Goal: Complete application form: Complete application form

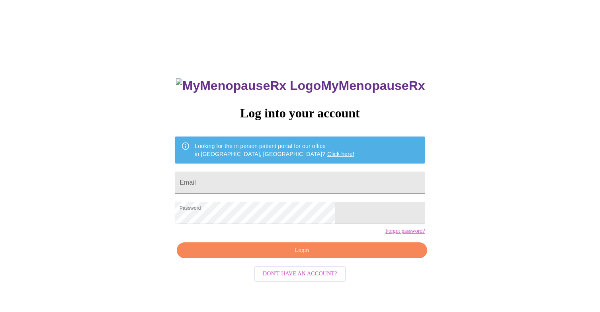
click at [281, 255] on span "Login" at bounding box center [302, 250] width 232 height 10
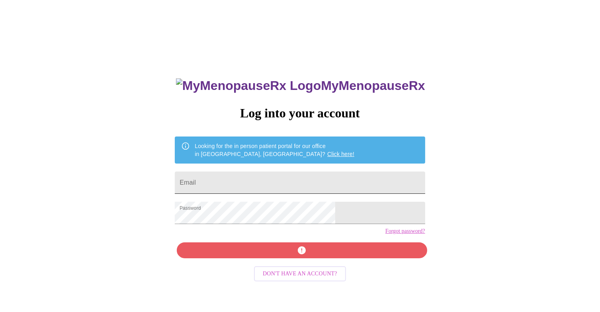
click at [244, 173] on input "Email" at bounding box center [300, 182] width 250 height 22
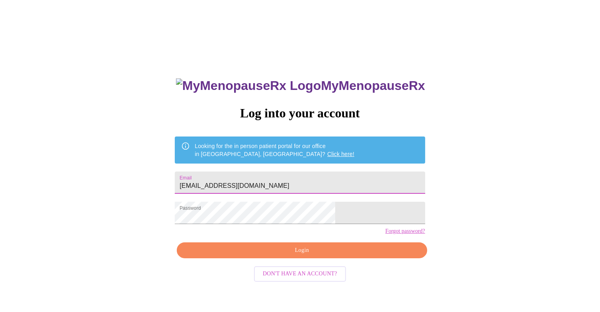
type input "[EMAIL_ADDRESS][DOMAIN_NAME]"
click at [257, 255] on span "Login" at bounding box center [302, 250] width 232 height 10
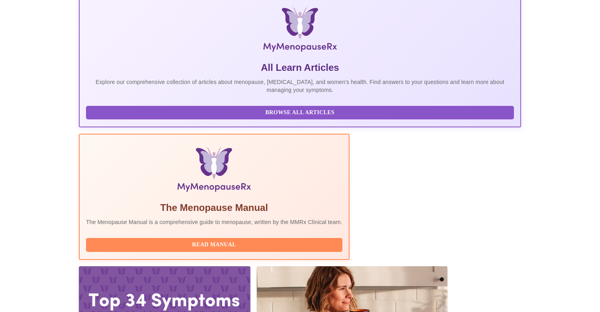
scroll to position [123, 0]
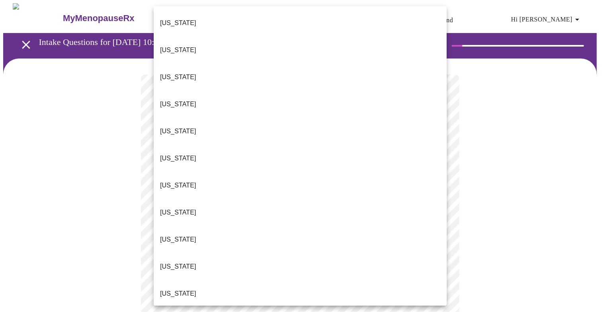
drag, startPoint x: 440, startPoint y: 76, endPoint x: 441, endPoint y: 99, distance: 23.5
click at [441, 99] on div "[US_STATE] [US_STATE] [US_STATE] [US_STATE] [US_STATE] [US_STATE] [US_STATE] [U…" at bounding box center [300, 155] width 293 height 299
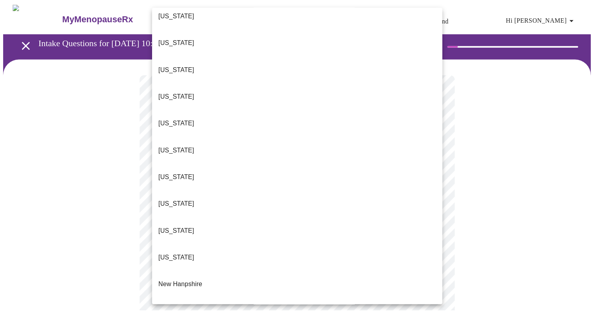
scroll to position [525, 0]
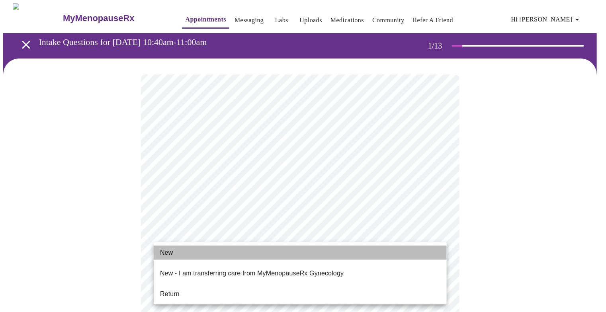
click at [201, 254] on li "New" at bounding box center [300, 252] width 293 height 14
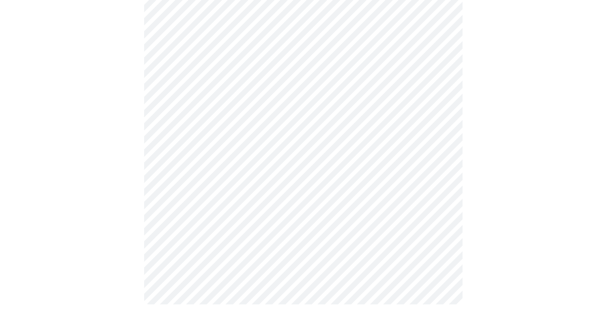
scroll to position [403, 0]
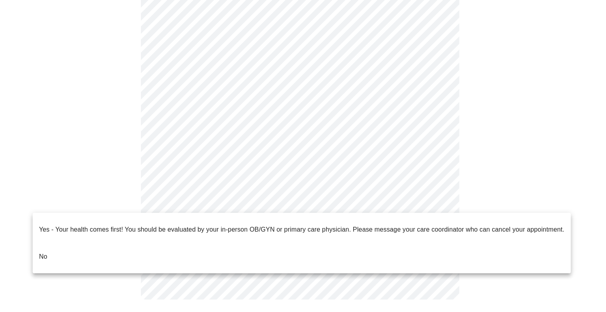
drag, startPoint x: 53, startPoint y: 247, endPoint x: 59, endPoint y: 248, distance: 6.9
click at [53, 247] on li "No" at bounding box center [302, 256] width 538 height 27
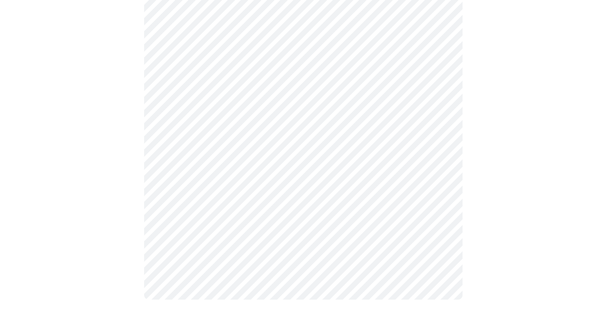
scroll to position [0, 0]
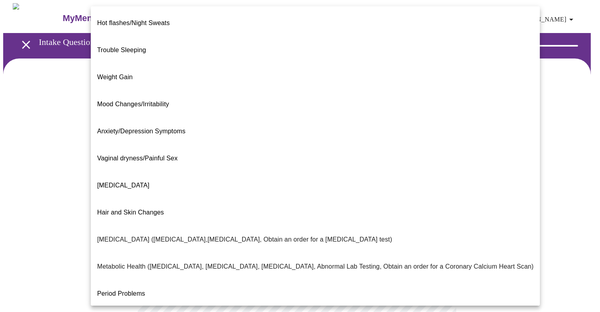
click at [410, 164] on body "MyMenopauseRx Appointments Messaging Labs Uploads Medications Community Refer a…" at bounding box center [299, 242] width 593 height 478
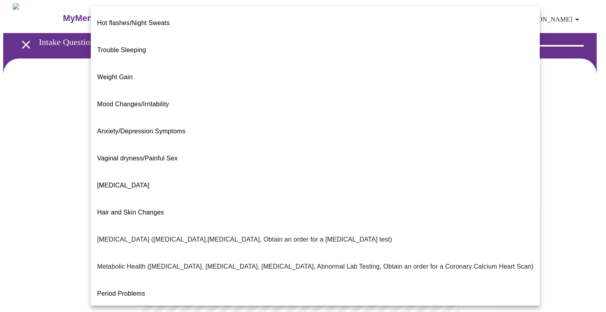
click at [152, 101] on span "Mood Changes/Irritability" at bounding box center [133, 104] width 72 height 7
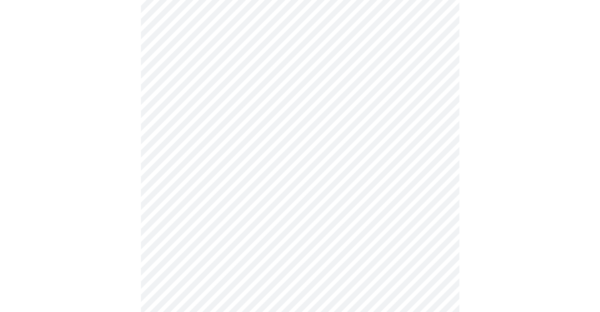
scroll to position [83, 0]
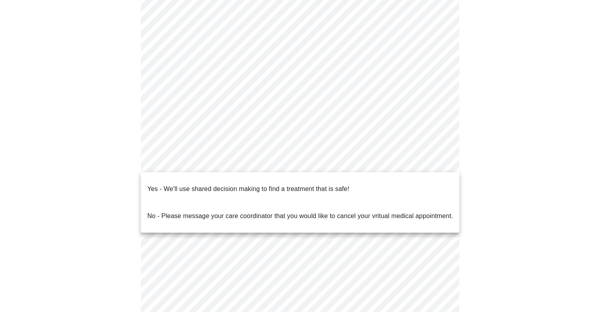
click at [433, 163] on body "MyMenopauseRx Appointments Messaging Labs Uploads Medications Community Refer a…" at bounding box center [302, 156] width 599 height 473
click at [279, 184] on p "Yes - We'll use shared decision making to find a treatment that is safe!" at bounding box center [248, 189] width 202 height 10
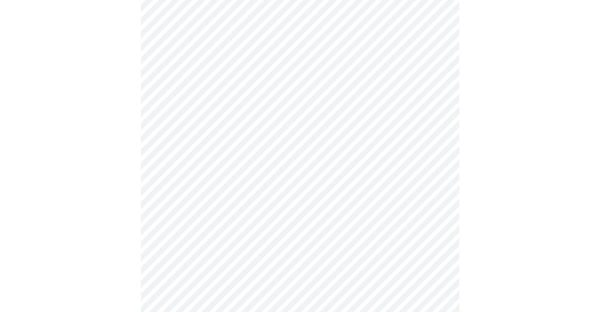
click at [503, 162] on div at bounding box center [299, 174] width 593 height 396
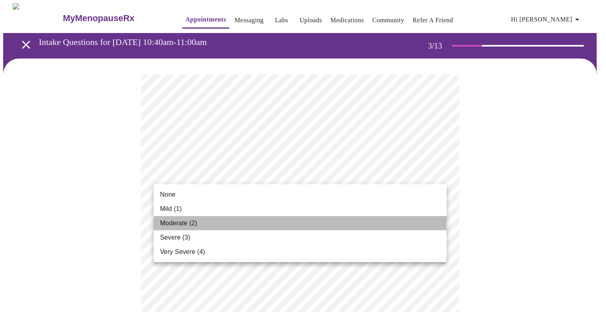
click at [239, 225] on li "Moderate (2)" at bounding box center [300, 223] width 293 height 14
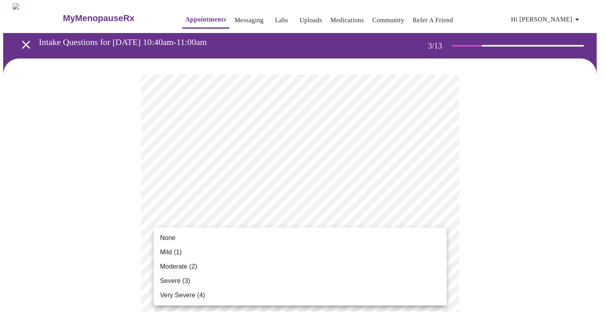
click at [224, 237] on li "None" at bounding box center [300, 238] width 293 height 14
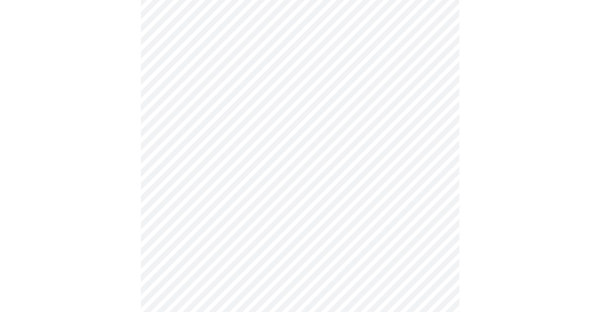
scroll to position [166, 0]
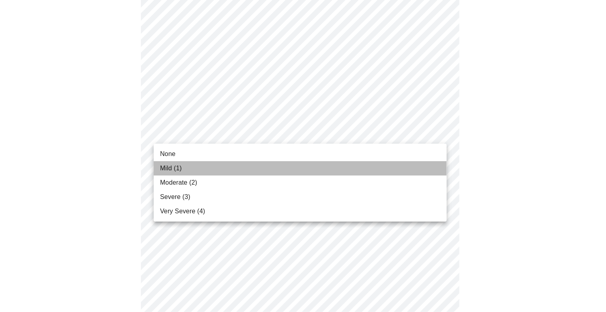
click at [198, 167] on li "Mild (1)" at bounding box center [300, 168] width 293 height 14
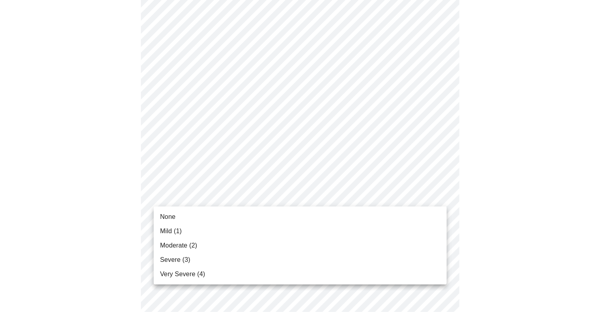
drag, startPoint x: 200, startPoint y: 247, endPoint x: 204, endPoint y: 249, distance: 4.4
click at [200, 248] on li "Moderate (2)" at bounding box center [300, 245] width 293 height 14
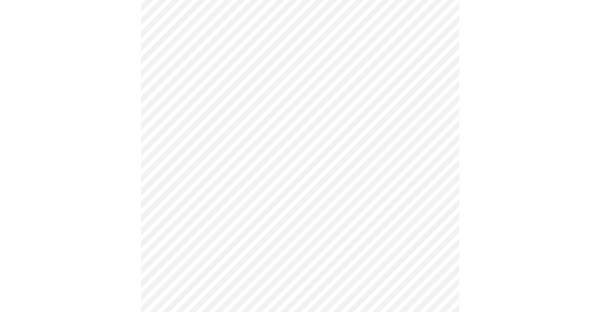
scroll to position [246, 0]
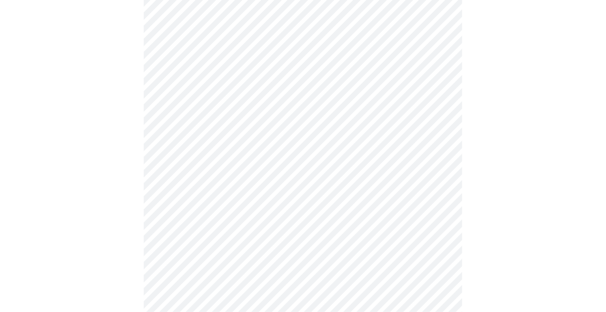
click at [330, 160] on body "MyMenopauseRx Appointments Messaging Labs Uploads Medications Community Refer a…" at bounding box center [302, 263] width 599 height 1013
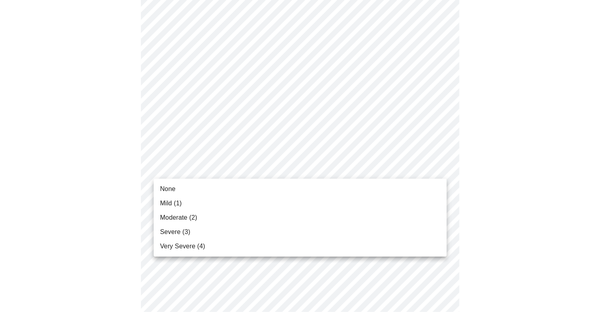
click at [221, 216] on li "Moderate (2)" at bounding box center [300, 217] width 293 height 14
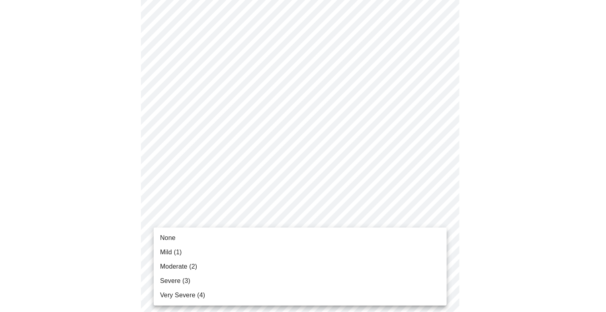
click at [221, 221] on body "MyMenopauseRx Appointments Messaging Labs Uploads Medications Community Refer a…" at bounding box center [302, 258] width 599 height 1002
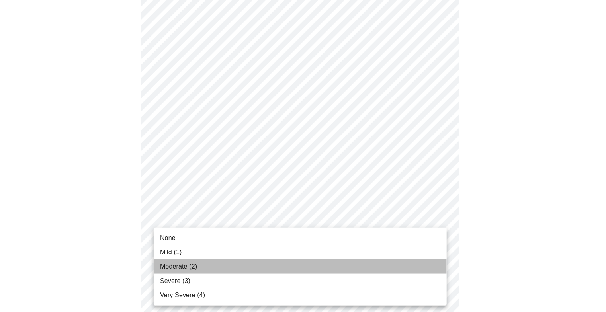
click at [198, 267] on li "Moderate (2)" at bounding box center [300, 266] width 293 height 14
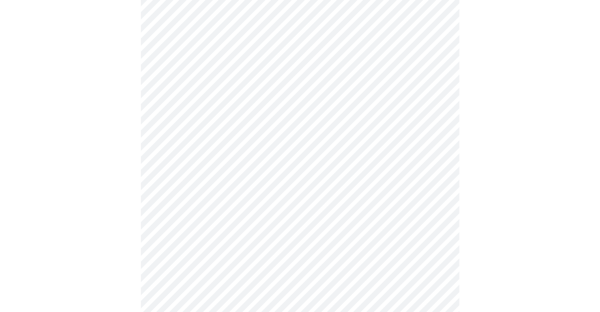
scroll to position [315, 0]
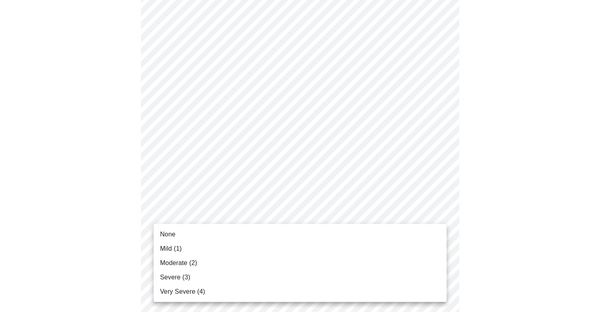
click at [291, 212] on body "MyMenopauseRx Appointments Messaging Labs Uploads Medications Community Refer a…" at bounding box center [302, 183] width 599 height 991
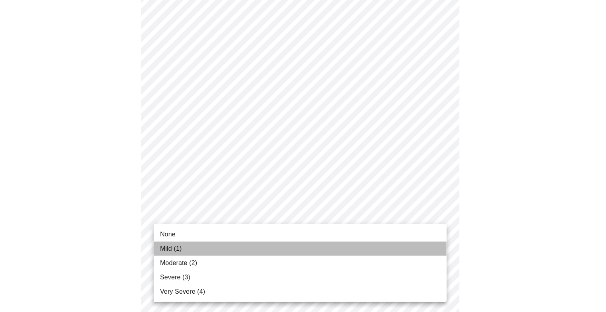
click at [211, 247] on li "Mild (1)" at bounding box center [300, 249] width 293 height 14
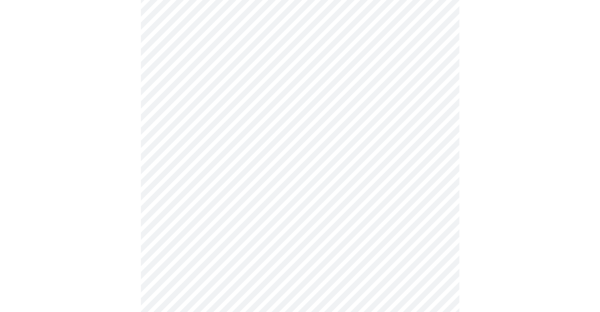
scroll to position [431, 0]
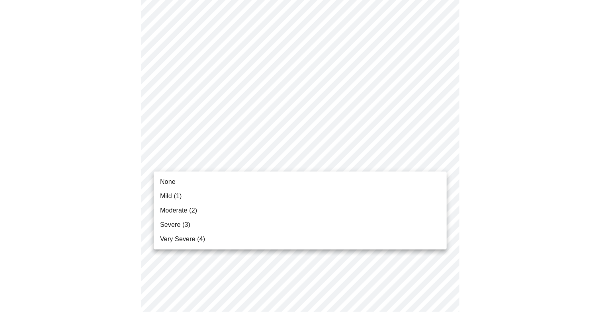
click at [356, 158] on body "MyMenopauseRx Appointments Messaging Labs Uploads Medications Community Refer a…" at bounding box center [302, 63] width 599 height 980
click at [263, 242] on li "Very Severe (4)" at bounding box center [300, 239] width 293 height 14
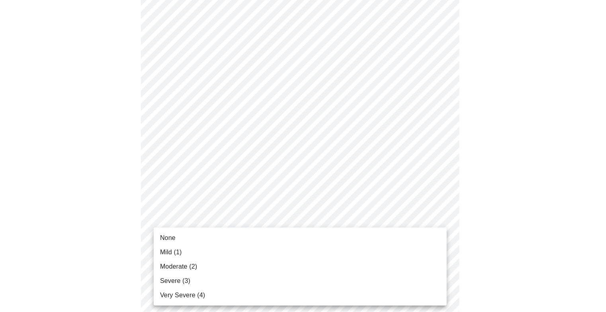
click at [243, 226] on body "MyMenopauseRx Appointments Messaging Labs Uploads Medications Community Refer a…" at bounding box center [302, 57] width 599 height 969
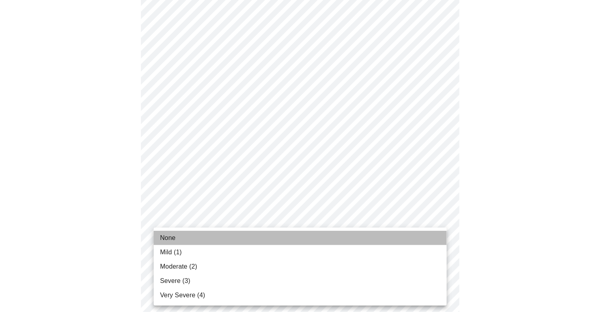
click at [202, 238] on li "None" at bounding box center [300, 238] width 293 height 14
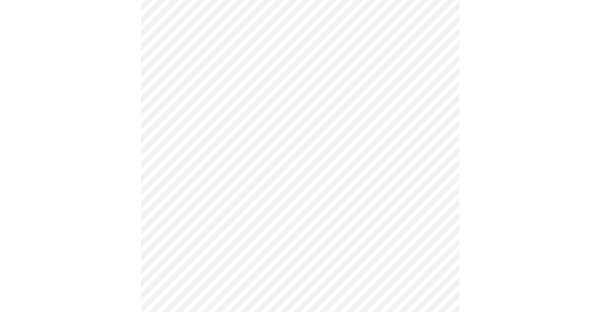
scroll to position [558, 0]
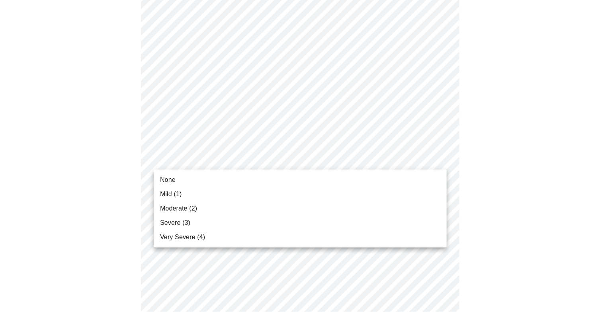
click at [181, 193] on span "Mild (1)" at bounding box center [171, 194] width 22 height 10
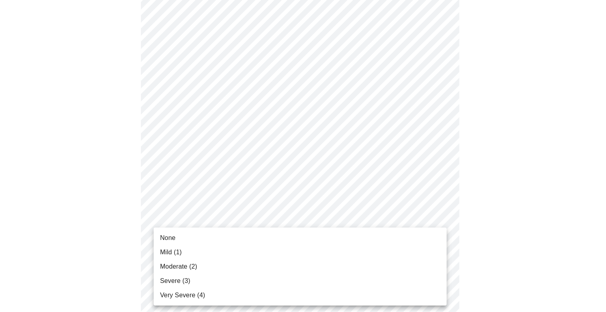
drag, startPoint x: 193, startPoint y: 250, endPoint x: 197, endPoint y: 251, distance: 4.9
click at [193, 250] on li "Mild (1)" at bounding box center [300, 252] width 293 height 14
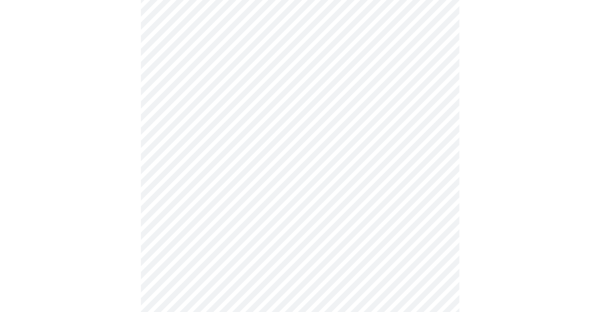
scroll to position [307, 0]
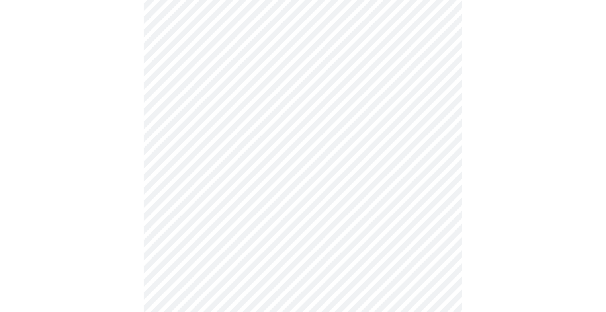
click at [275, 176] on body "MyMenopauseRx Appointments Messaging Labs Uploads Medications Community Refer a…" at bounding box center [302, 88] width 599 height 785
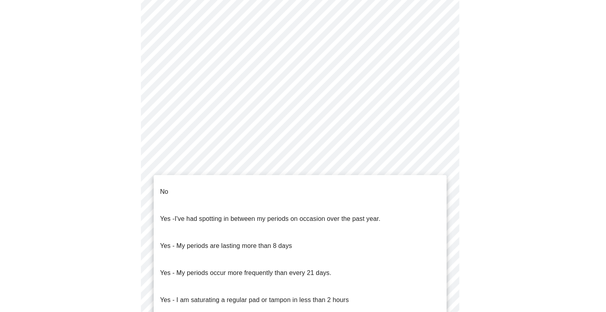
click at [255, 186] on li "No" at bounding box center [300, 191] width 293 height 27
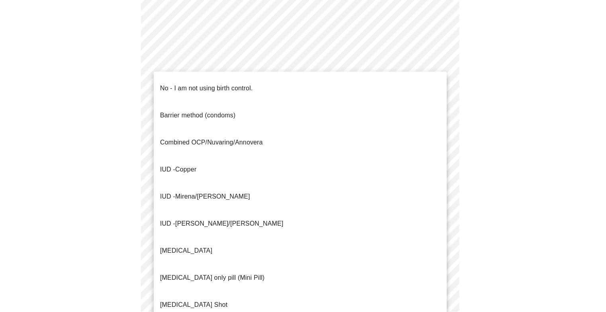
click at [318, 230] on body "MyMenopauseRx Appointments Messaging Labs Uploads Medications Community Refer a…" at bounding box center [302, 86] width 599 height 780
click at [216, 84] on p "No - I am not using birth control." at bounding box center [206, 89] width 93 height 10
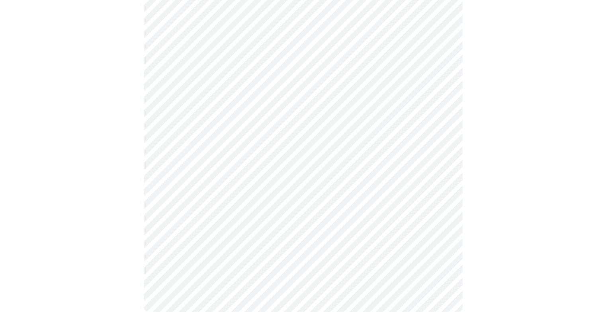
scroll to position [463, 0]
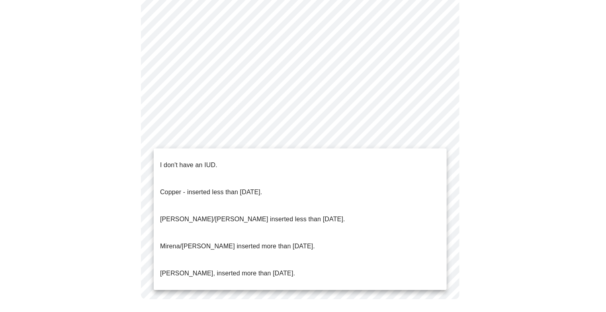
click at [236, 162] on li "I don't have an IUD." at bounding box center [300, 165] width 293 height 27
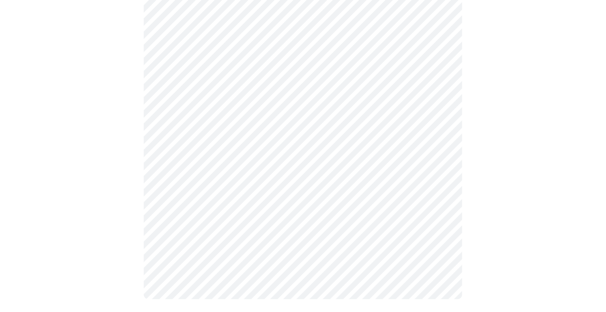
scroll to position [458, 0]
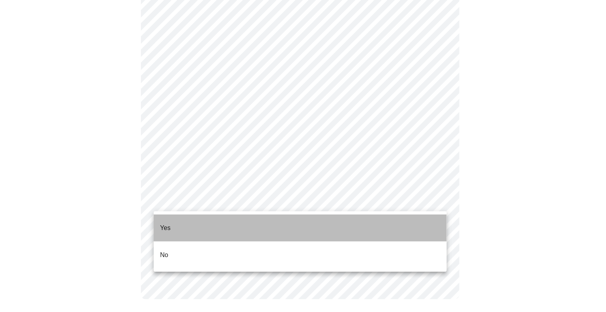
drag, startPoint x: 186, startPoint y: 225, endPoint x: 255, endPoint y: 238, distance: 69.7
click at [187, 226] on li "Yes" at bounding box center [300, 227] width 293 height 27
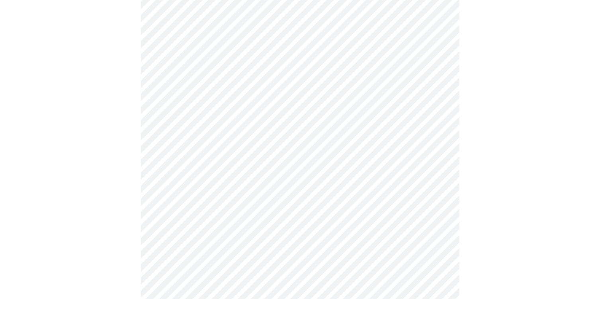
scroll to position [0, 0]
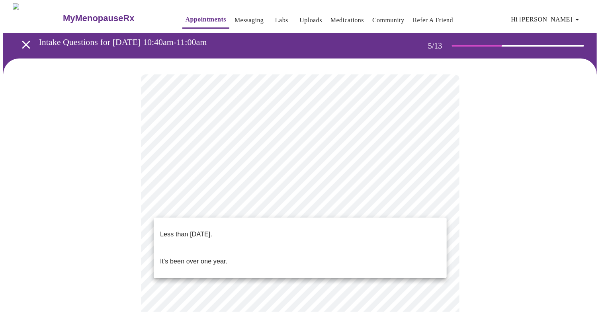
drag, startPoint x: 205, startPoint y: 248, endPoint x: 209, endPoint y: 246, distance: 4.4
click at [205, 257] on p "It's been over one year." at bounding box center [193, 262] width 67 height 10
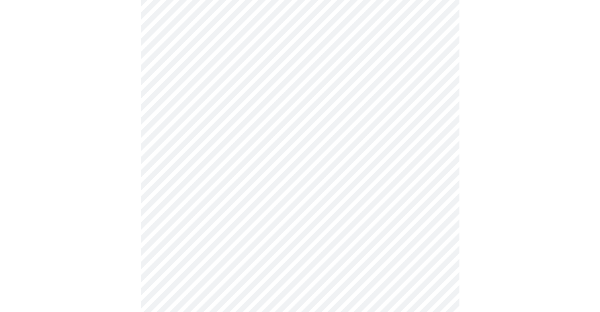
scroll to position [89, 0]
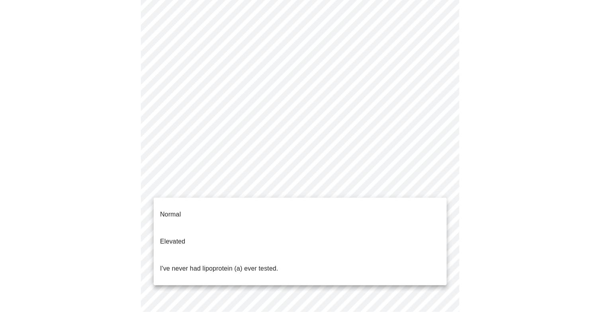
click at [269, 189] on body "MyMenopauseRx Appointments Messaging Labs Uploads Medications Community Refer a…" at bounding box center [302, 233] width 599 height 639
click at [246, 264] on p "I've never had lipoprotein (a) ever tested." at bounding box center [219, 269] width 118 height 10
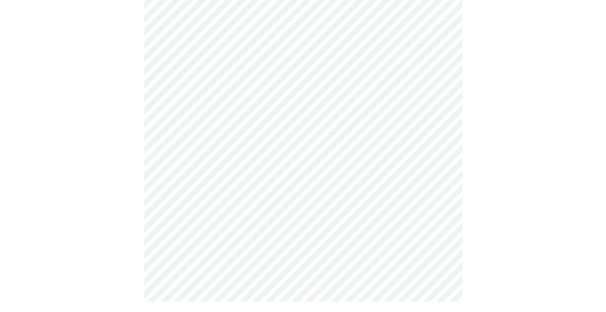
scroll to position [0, 0]
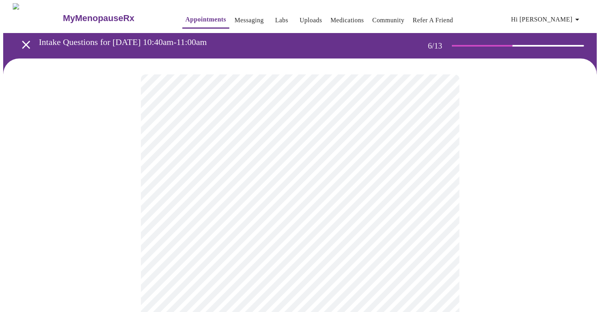
click at [242, 226] on body "MyMenopauseRx Appointments Messaging Labs Uploads Medications Community Refer a…" at bounding box center [299, 215] width 593 height 425
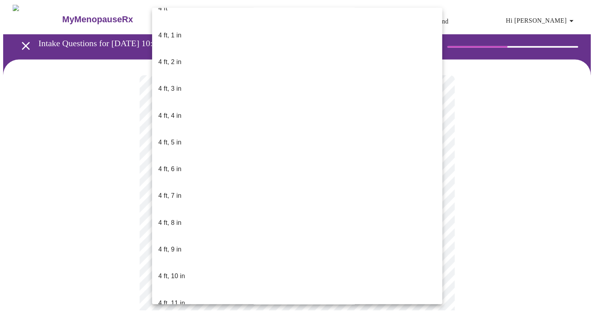
scroll to position [354, 0]
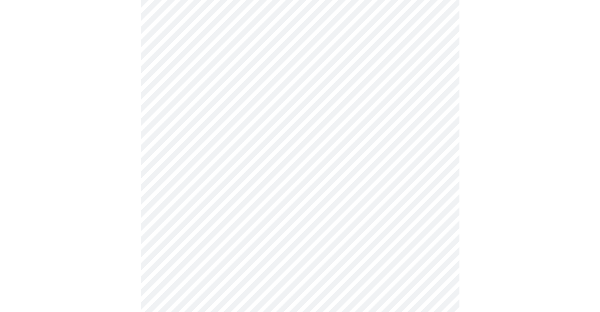
scroll to position [2002, 0]
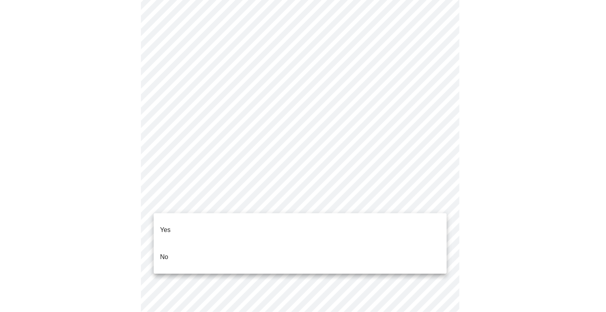
click at [253, 251] on li "No" at bounding box center [300, 257] width 293 height 27
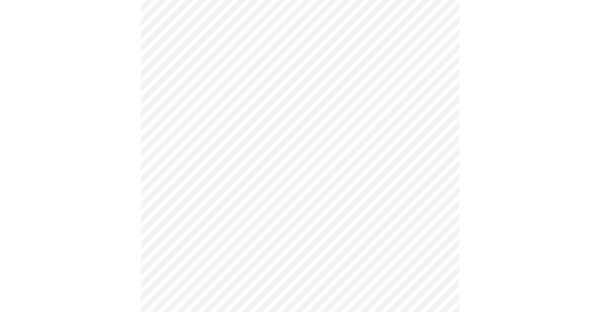
scroll to position [433, 0]
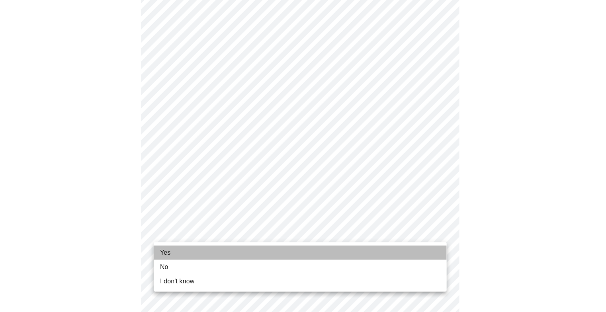
click at [212, 253] on li "Yes" at bounding box center [300, 252] width 293 height 14
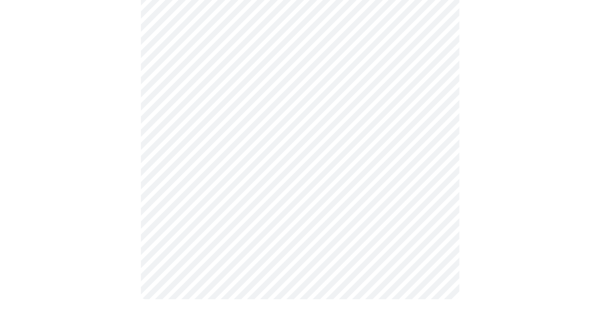
scroll to position [0, 0]
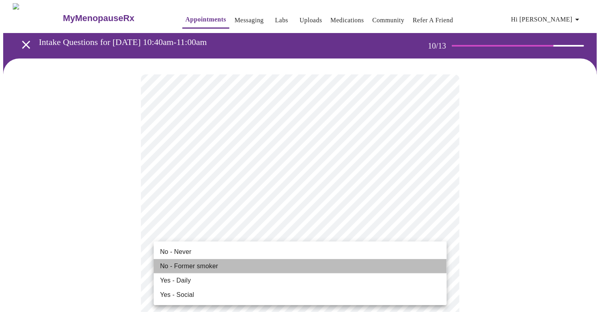
click at [212, 268] on span "No - Former smoker" at bounding box center [189, 266] width 58 height 10
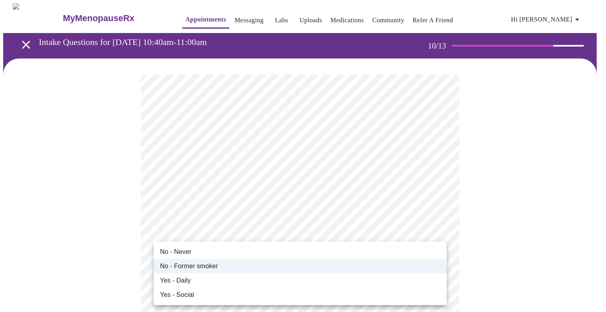
click at [226, 233] on div at bounding box center [303, 156] width 606 height 312
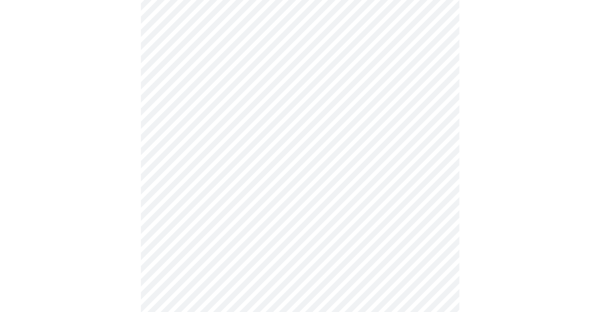
scroll to position [576, 0]
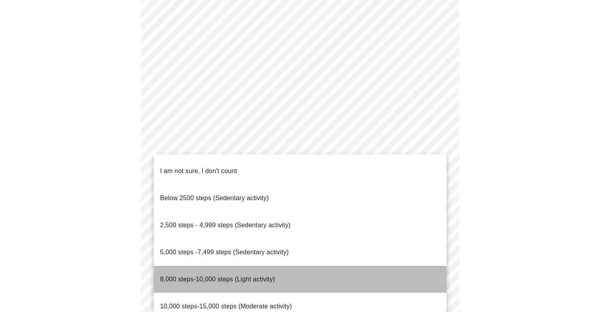
click at [216, 276] on span "8,000 steps-10,000 steps (Light activity)" at bounding box center [217, 279] width 115 height 7
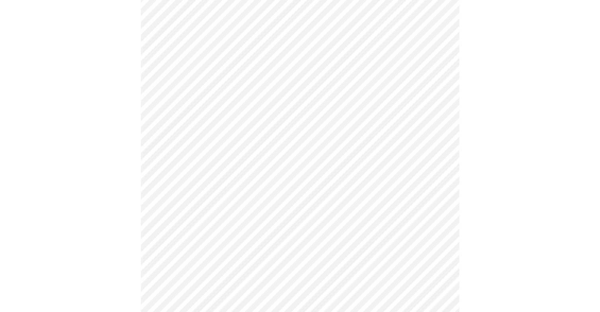
scroll to position [672, 0]
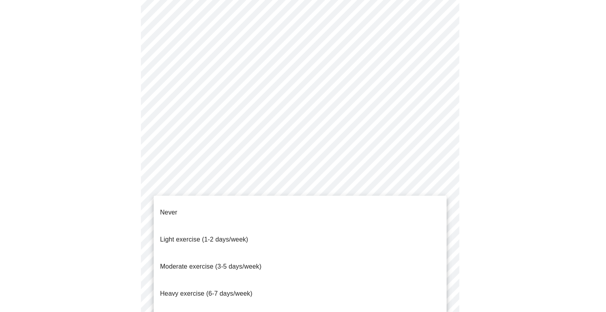
click at [212, 236] on span "Light exercise (1-2 days/week)" at bounding box center [204, 239] width 88 height 7
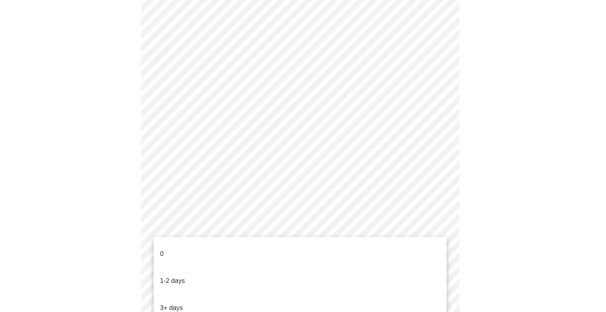
click at [156, 246] on li "0" at bounding box center [300, 253] width 293 height 27
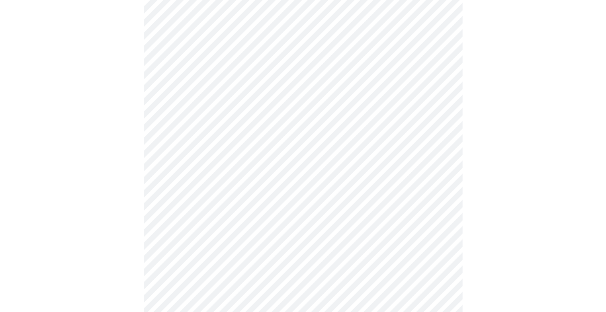
scroll to position [0, 0]
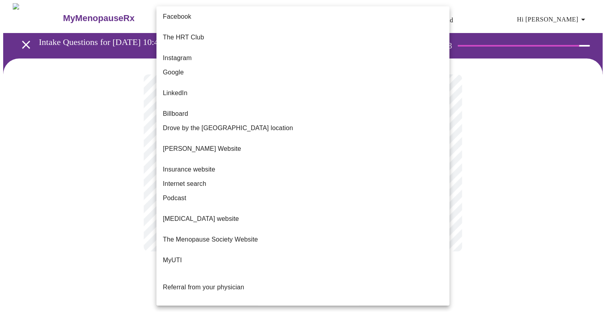
click at [298, 164] on body "MyMenopauseRx Appointments Messaging Labs Uploads Medications Community Refer a…" at bounding box center [302, 135] width 599 height 264
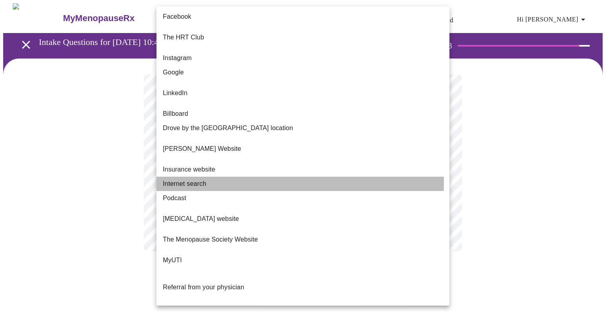
click at [204, 179] on span "Internet search" at bounding box center [184, 184] width 43 height 10
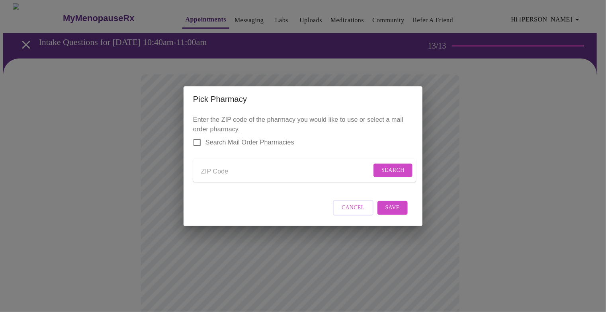
click at [220, 168] on input "Send a message to your care team" at bounding box center [286, 172] width 170 height 13
type input "44212"
click at [377, 167] on button "Search" at bounding box center [392, 171] width 39 height 14
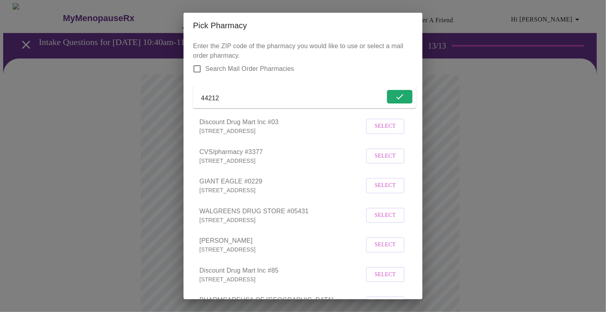
click at [382, 131] on span "Select" at bounding box center [384, 126] width 21 height 10
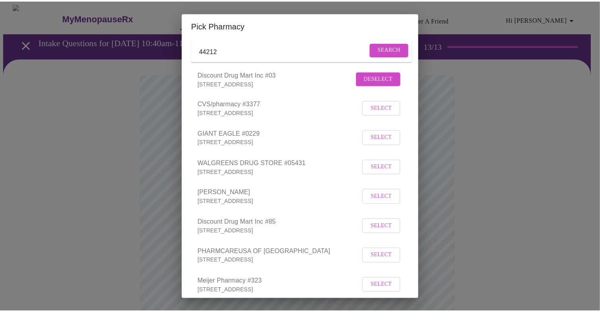
scroll to position [98, 0]
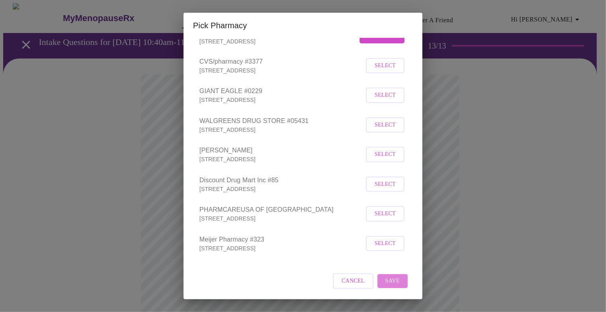
click at [389, 277] on span "Save" at bounding box center [392, 281] width 14 height 10
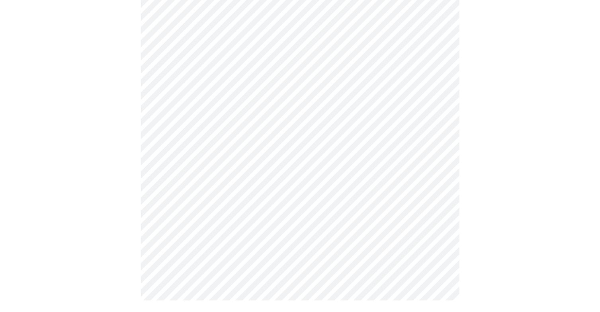
scroll to position [285, 0]
